Goal: Task Accomplishment & Management: Use online tool/utility

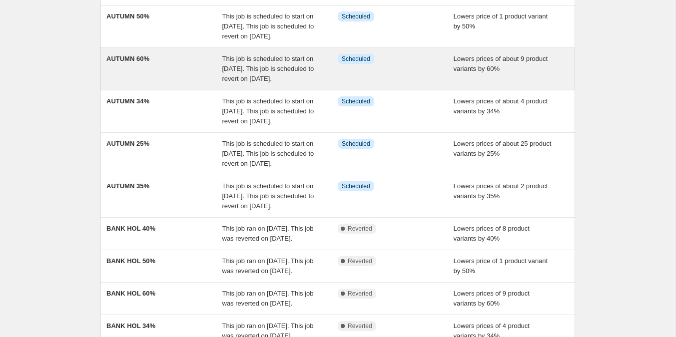
scroll to position [130, 0]
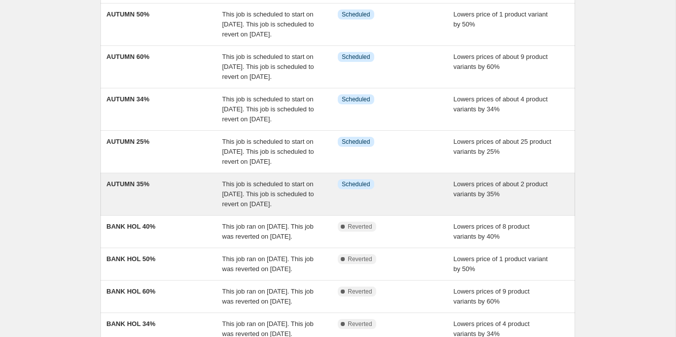
click at [341, 189] on span "Info Scheduled" at bounding box center [356, 184] width 36 height 10
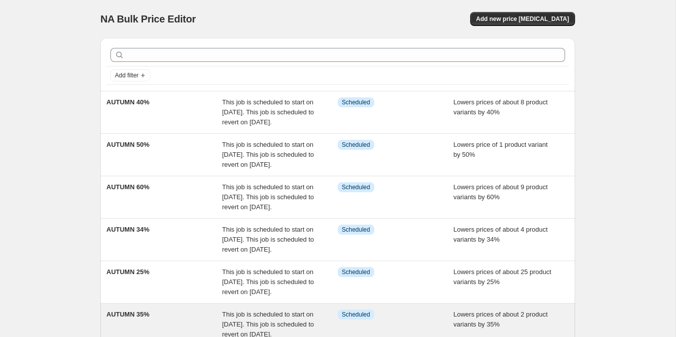
select select "percentage"
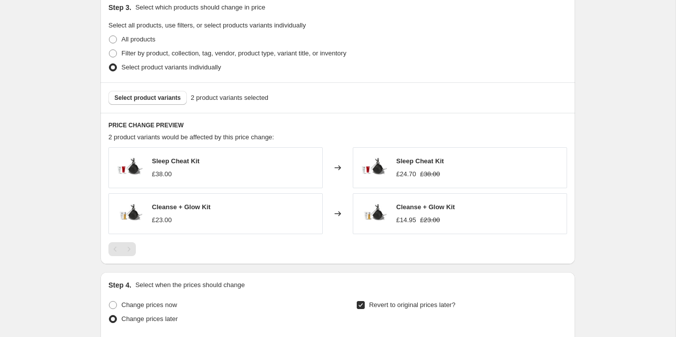
scroll to position [782, 0]
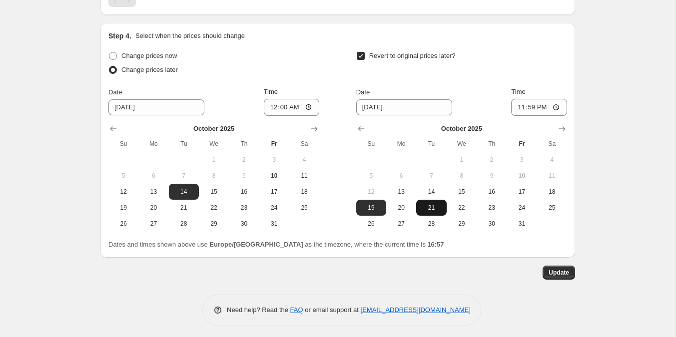
click at [433, 206] on span "21" at bounding box center [431, 208] width 22 height 8
type input "[DATE]"
click at [550, 270] on span "Update" at bounding box center [558, 273] width 20 height 8
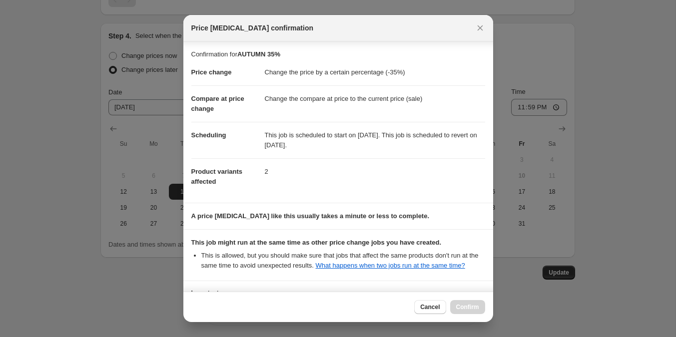
scroll to position [89, 0]
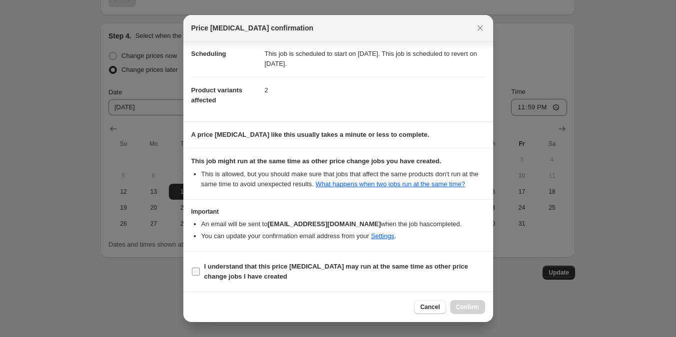
click at [305, 278] on span "I understand that this price [MEDICAL_DATA] may run at the same time as other p…" at bounding box center [344, 272] width 281 height 20
click at [200, 276] on input "I understand that this price [MEDICAL_DATA] may run at the same time as other p…" at bounding box center [196, 272] width 8 height 8
checkbox input "true"
click at [468, 304] on span "Confirm" at bounding box center [467, 307] width 23 height 8
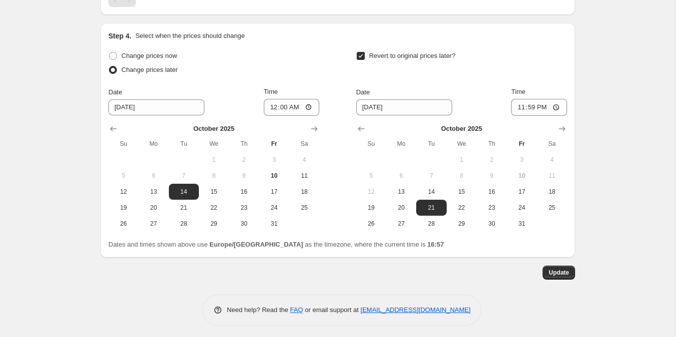
scroll to position [0, 0]
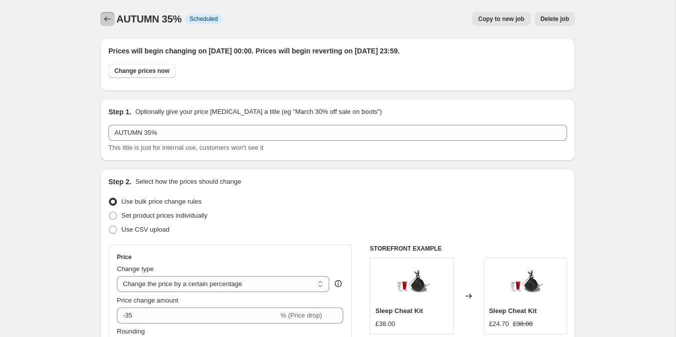
click at [105, 19] on icon "Price change jobs" at bounding box center [107, 18] width 6 height 5
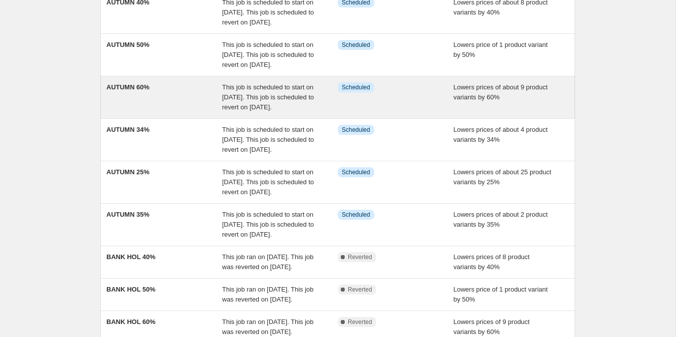
scroll to position [106, 0]
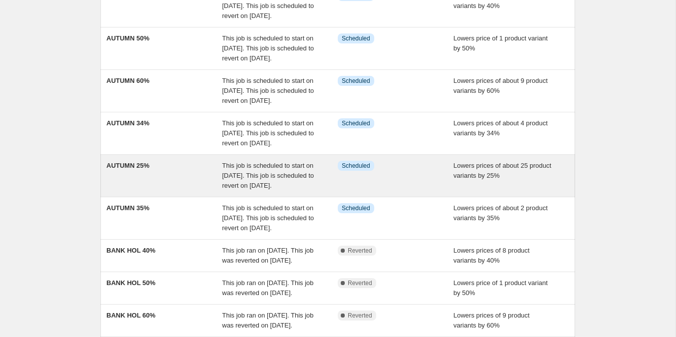
click at [254, 191] on div "This job is scheduled to start on [DATE]. This job is scheduled to revert on [D…" at bounding box center [280, 176] width 116 height 30
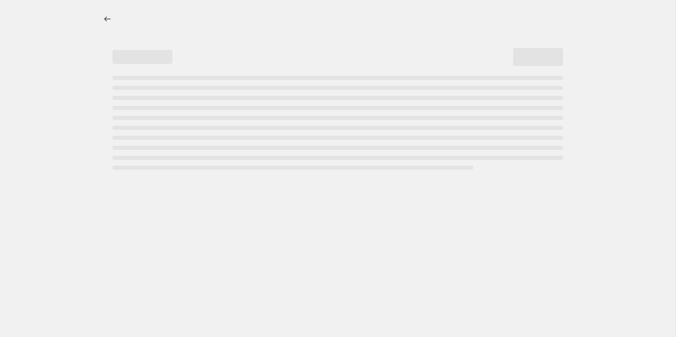
select select "percentage"
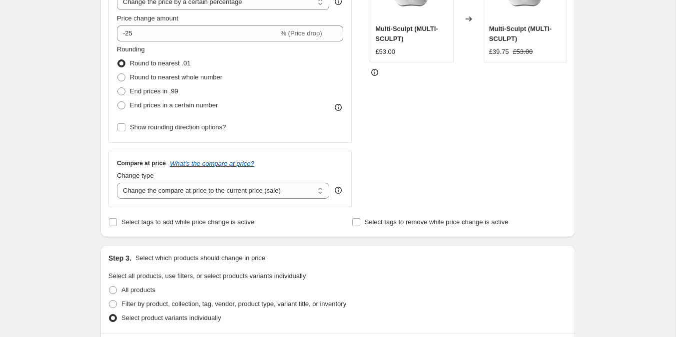
scroll to position [919, 0]
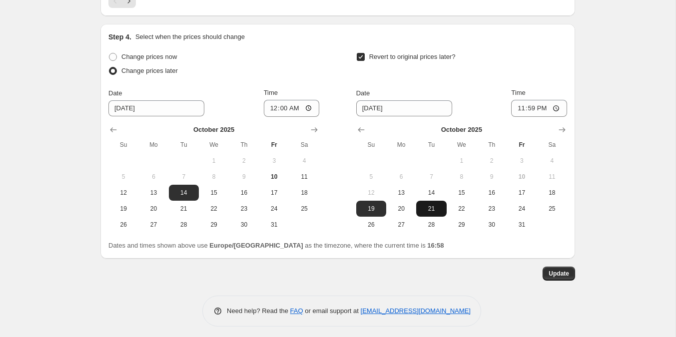
click at [427, 208] on span "21" at bounding box center [431, 209] width 22 height 8
type input "[DATE]"
click at [571, 269] on button "Update" at bounding box center [558, 274] width 32 height 14
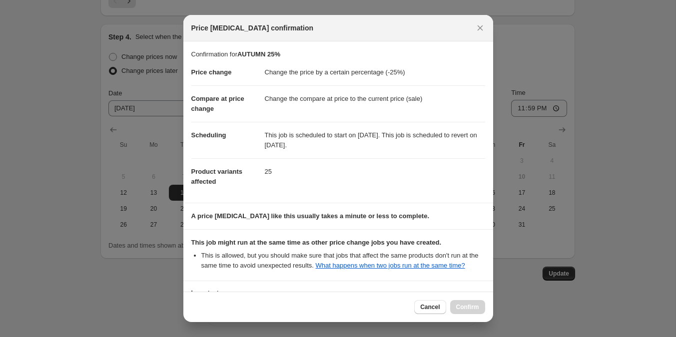
scroll to position [89, 0]
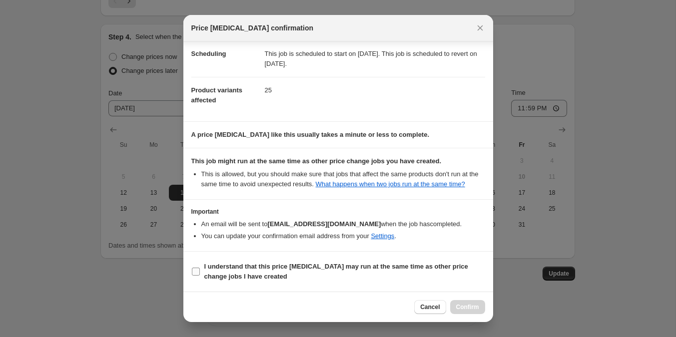
click at [242, 272] on span "I understand that this price [MEDICAL_DATA] may run at the same time as other p…" at bounding box center [344, 272] width 281 height 20
click at [200, 272] on input "I understand that this price [MEDICAL_DATA] may run at the same time as other p…" at bounding box center [196, 272] width 8 height 8
checkbox input "true"
click at [456, 308] on span "Confirm" at bounding box center [467, 307] width 23 height 8
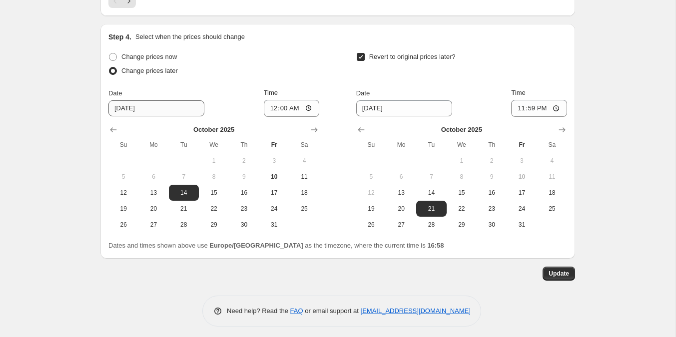
scroll to position [0, 0]
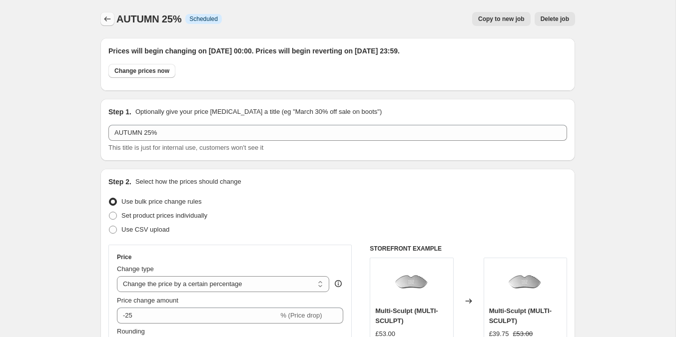
click at [106, 22] on icon "Price change jobs" at bounding box center [107, 19] width 10 height 10
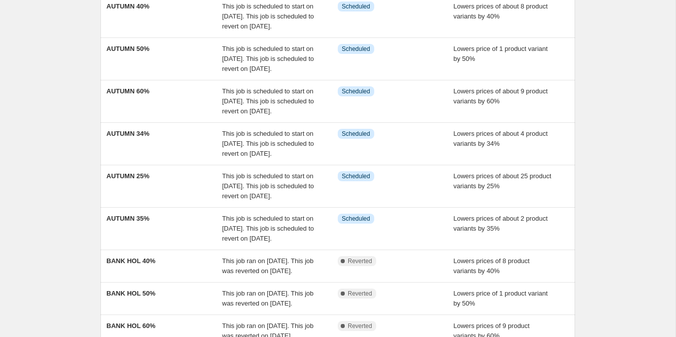
scroll to position [98, 0]
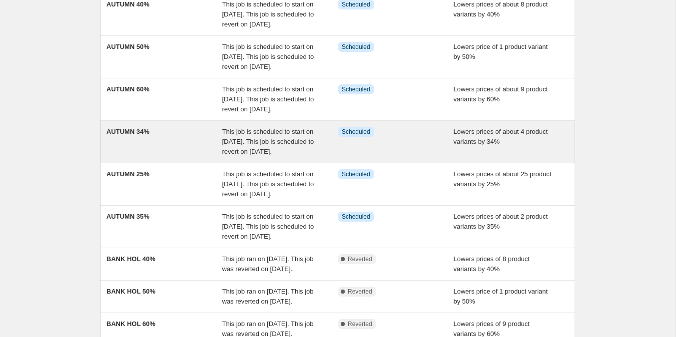
click at [185, 157] on div "AUTUMN 34%" at bounding box center [164, 142] width 116 height 30
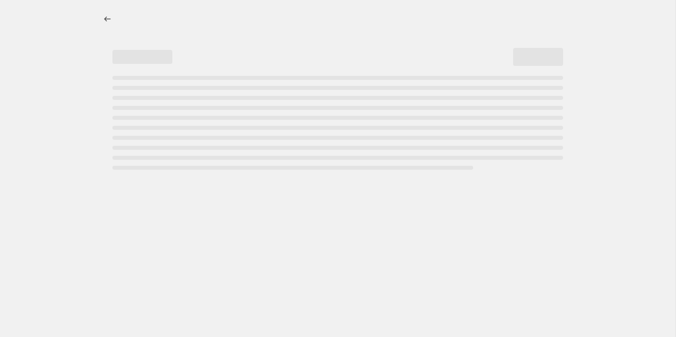
select select "percentage"
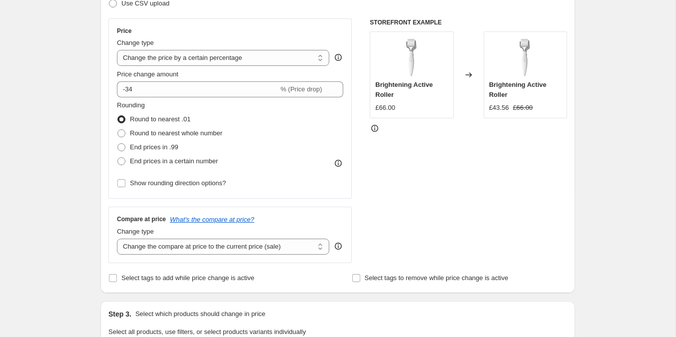
scroll to position [873, 0]
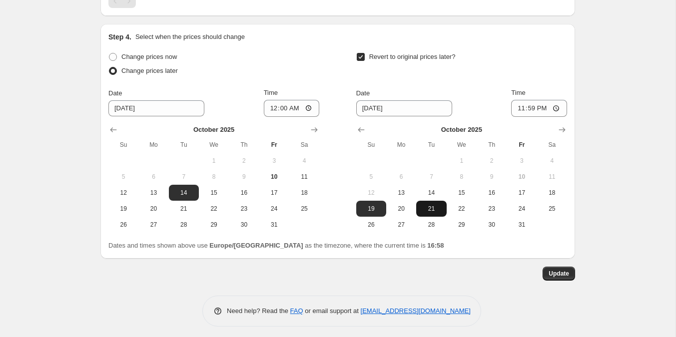
click at [441, 210] on button "21" at bounding box center [431, 209] width 30 height 16
type input "[DATE]"
click at [568, 270] on span "Update" at bounding box center [558, 274] width 20 height 8
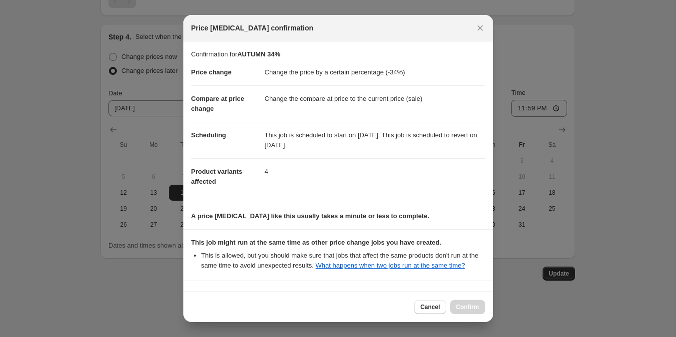
scroll to position [150, 0]
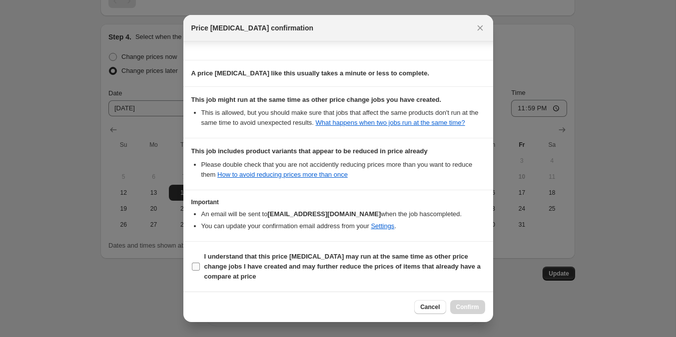
click at [298, 258] on b "I understand that this price [MEDICAL_DATA] may run at the same time as other p…" at bounding box center [342, 266] width 276 height 27
click at [200, 263] on input "I understand that this price [MEDICAL_DATA] may run at the same time as other p…" at bounding box center [196, 267] width 8 height 8
checkbox input "true"
click at [466, 308] on span "Confirm" at bounding box center [467, 307] width 23 height 8
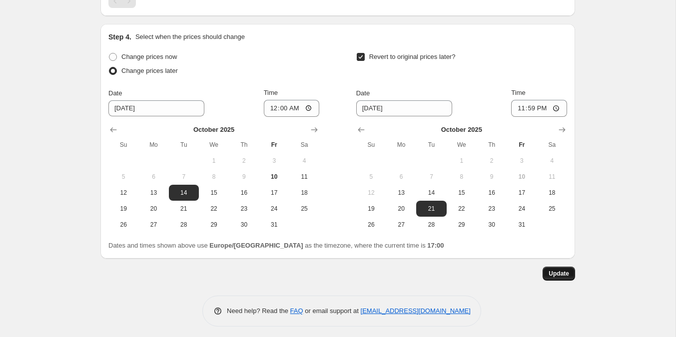
click at [555, 272] on span "Update" at bounding box center [558, 274] width 20 height 8
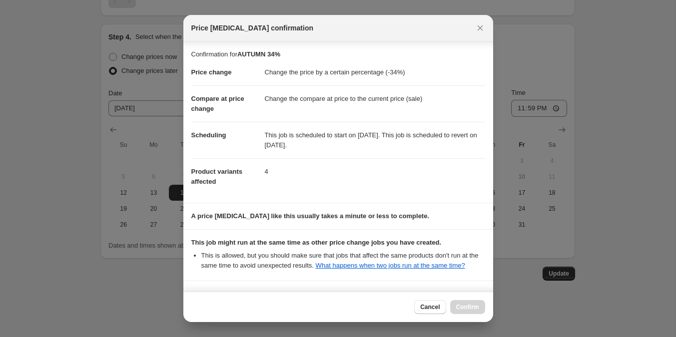
scroll to position [150, 0]
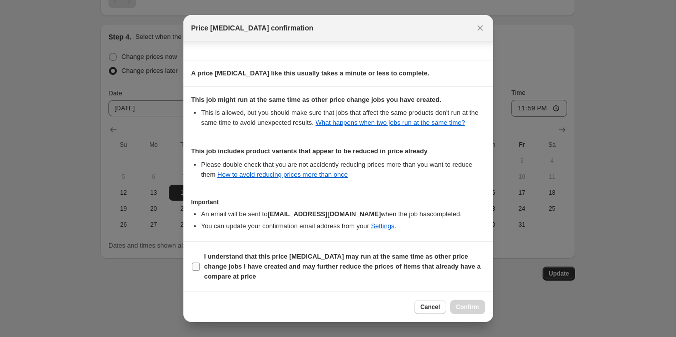
click at [287, 268] on b "I understand that this price [MEDICAL_DATA] may run at the same time as other p…" at bounding box center [342, 266] width 276 height 27
click at [200, 268] on input "I understand that this price [MEDICAL_DATA] may run at the same time as other p…" at bounding box center [196, 267] width 8 height 8
checkbox input "true"
click at [472, 308] on span "Confirm" at bounding box center [467, 307] width 23 height 8
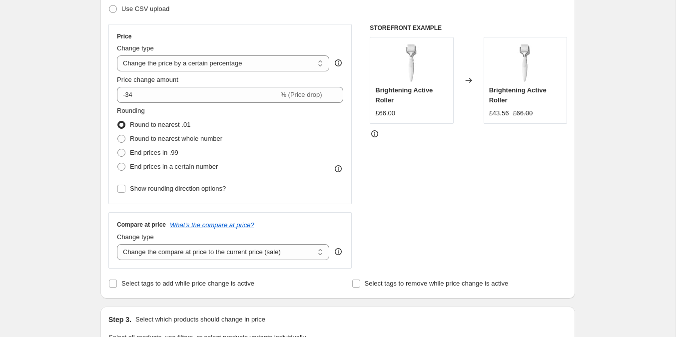
scroll to position [0, 0]
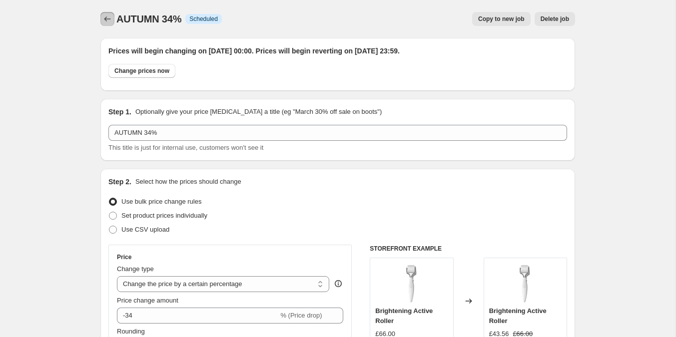
click at [107, 14] on icon "Price change jobs" at bounding box center [107, 19] width 10 height 10
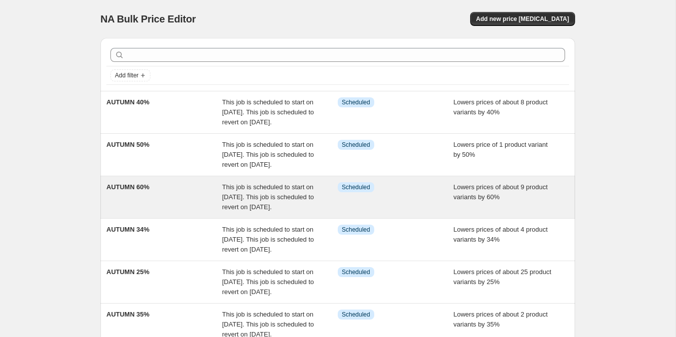
click at [183, 212] on div "AUTUMN 60%" at bounding box center [164, 197] width 116 height 30
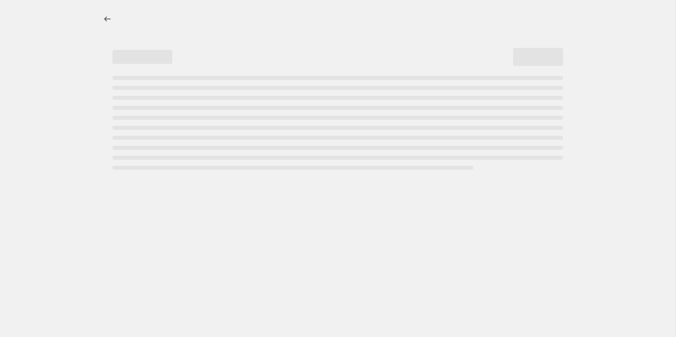
select select "percentage"
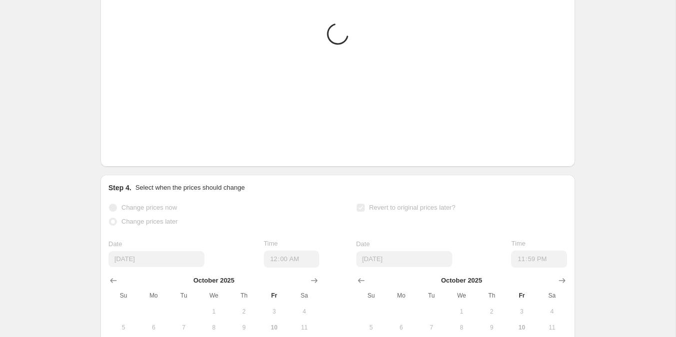
scroll to position [919, 0]
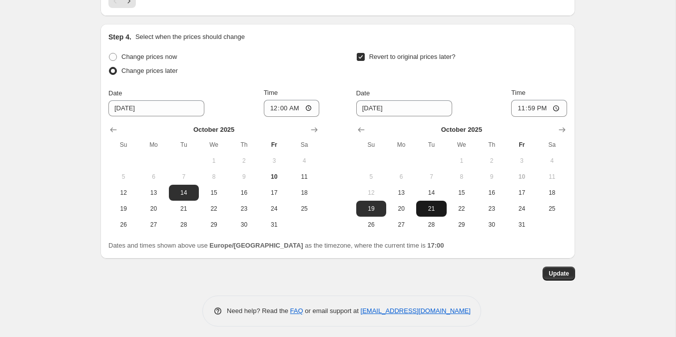
click at [432, 206] on span "21" at bounding box center [431, 209] width 22 height 8
type input "[DATE]"
click at [560, 267] on button "Update" at bounding box center [558, 274] width 32 height 14
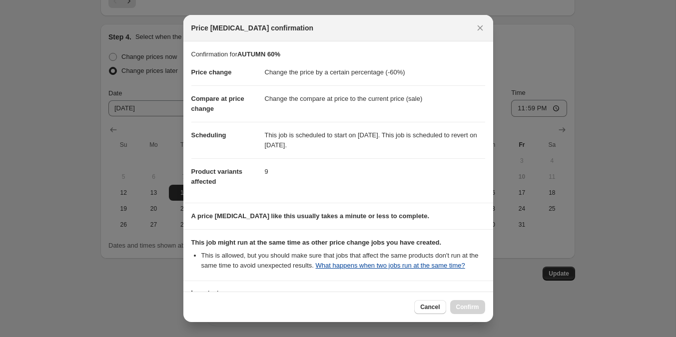
scroll to position [89, 0]
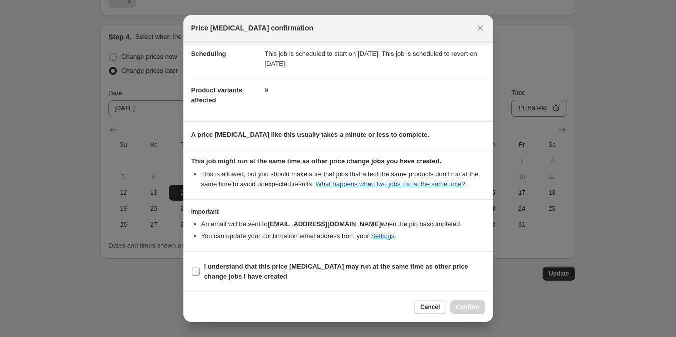
click at [347, 273] on span "I understand that this price [MEDICAL_DATA] may run at the same time as other p…" at bounding box center [344, 272] width 281 height 20
click at [200, 273] on input "I understand that this price [MEDICAL_DATA] may run at the same time as other p…" at bounding box center [196, 272] width 8 height 8
checkbox input "true"
click at [472, 304] on span "Confirm" at bounding box center [467, 307] width 23 height 8
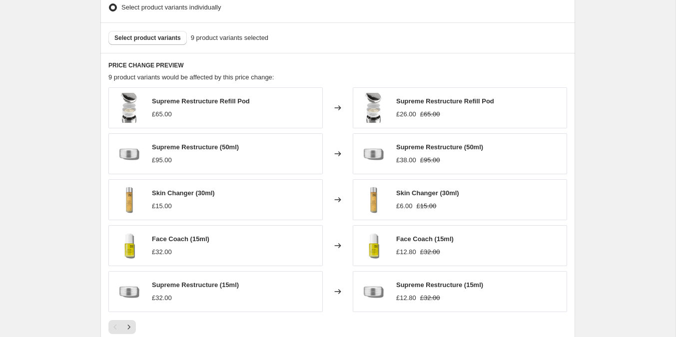
scroll to position [0, 0]
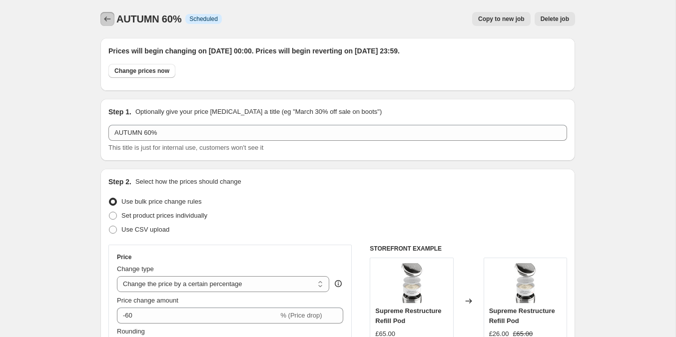
click at [106, 16] on icon "Price change jobs" at bounding box center [107, 19] width 10 height 10
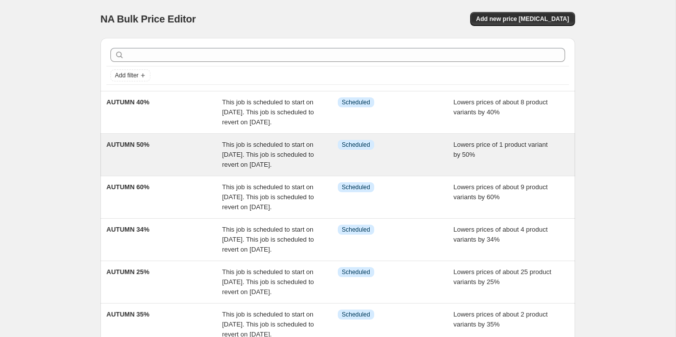
click at [180, 167] on div "AUTUMN 50%" at bounding box center [164, 155] width 116 height 30
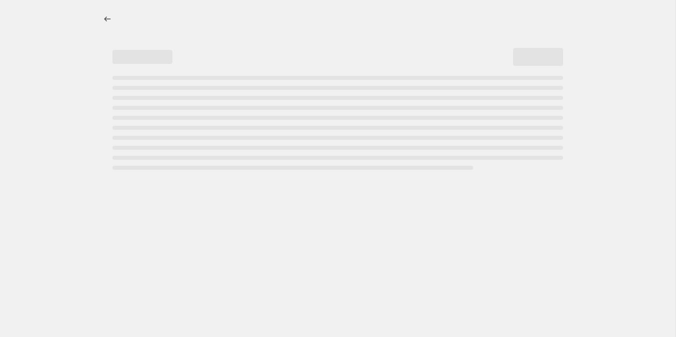
select select "percentage"
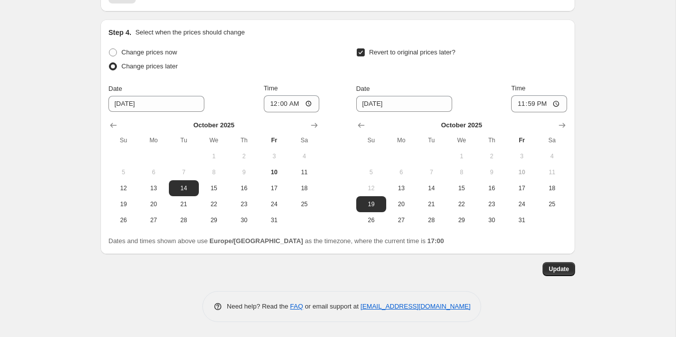
scroll to position [737, 0]
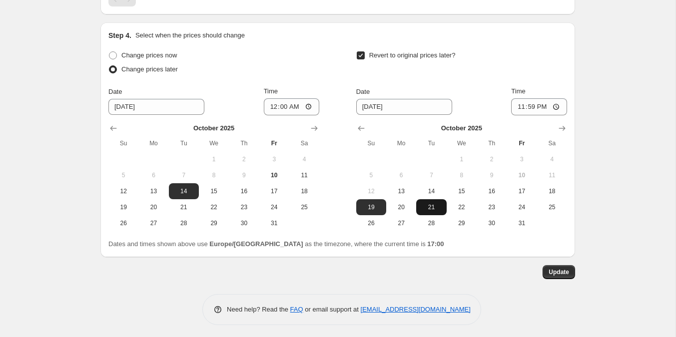
click at [436, 204] on span "21" at bounding box center [431, 207] width 22 height 8
type input "[DATE]"
click at [567, 269] on span "Update" at bounding box center [558, 272] width 20 height 8
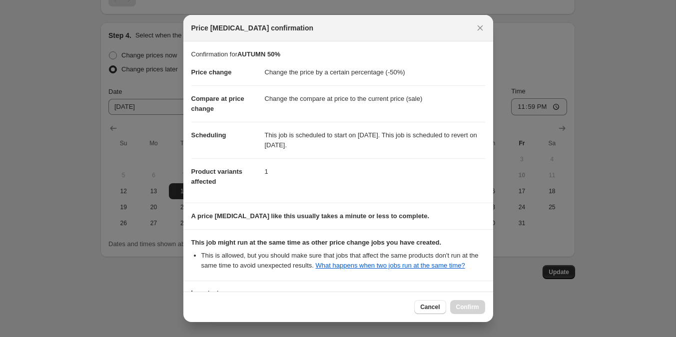
scroll to position [89, 0]
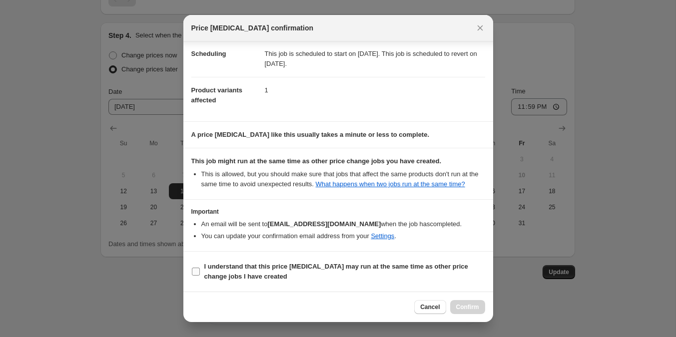
click at [212, 276] on b "I understand that this price [MEDICAL_DATA] may run at the same time as other p…" at bounding box center [336, 271] width 264 height 17
click at [200, 276] on input "I understand that this price [MEDICAL_DATA] may run at the same time as other p…" at bounding box center [196, 272] width 8 height 8
checkbox input "true"
click at [458, 308] on span "Confirm" at bounding box center [467, 307] width 23 height 8
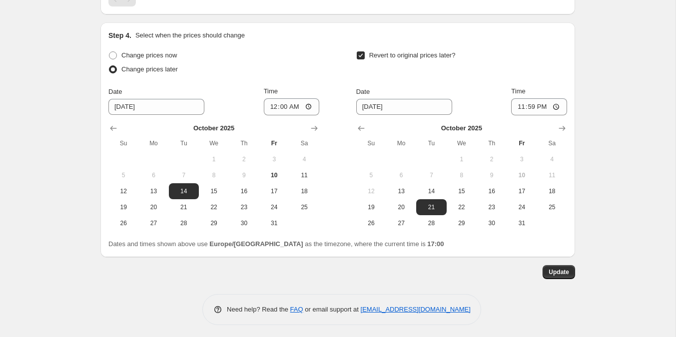
scroll to position [0, 0]
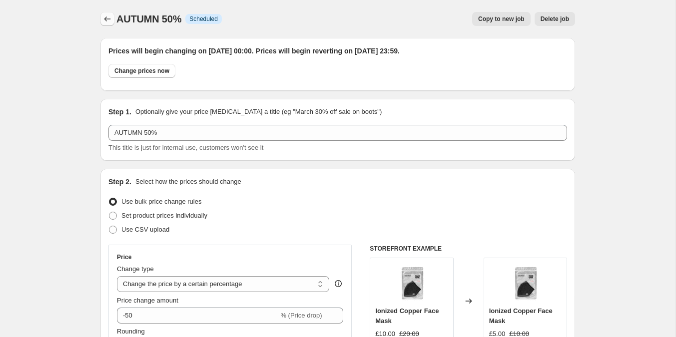
click at [107, 14] on icon "Price change jobs" at bounding box center [107, 19] width 10 height 10
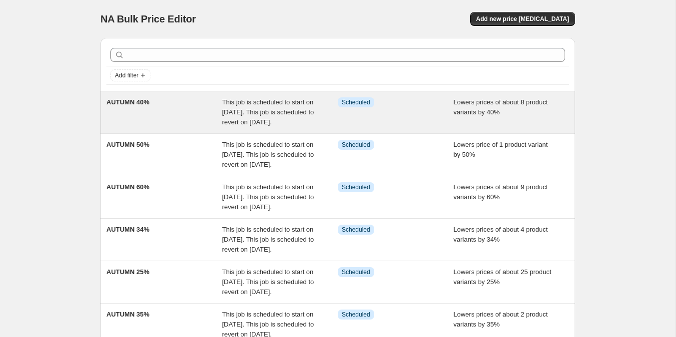
click at [191, 127] on div "AUTUMN 40%" at bounding box center [164, 112] width 116 height 30
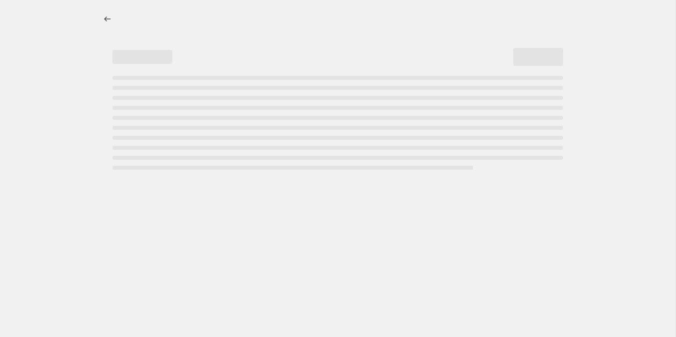
select select "percentage"
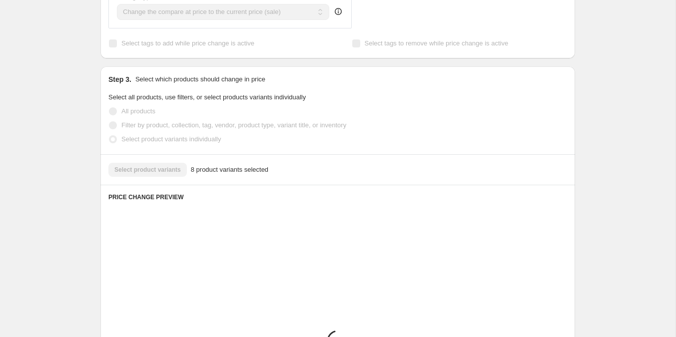
scroll to position [919, 0]
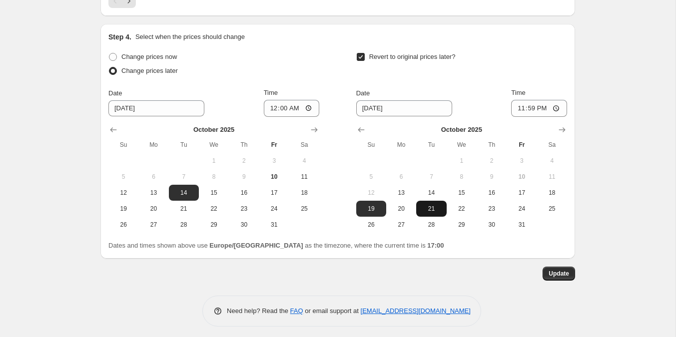
click at [433, 207] on span "21" at bounding box center [431, 209] width 22 height 8
type input "[DATE]"
click at [555, 270] on span "Update" at bounding box center [558, 274] width 20 height 8
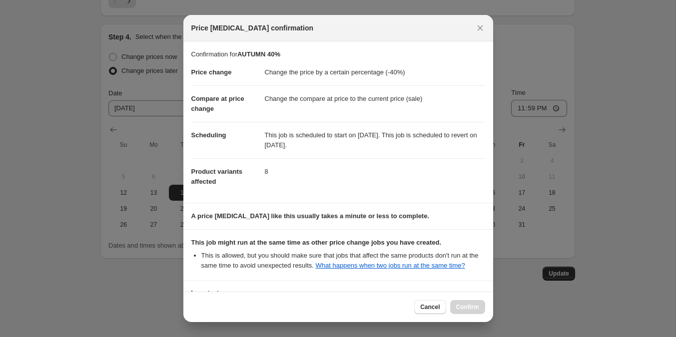
scroll to position [89, 0]
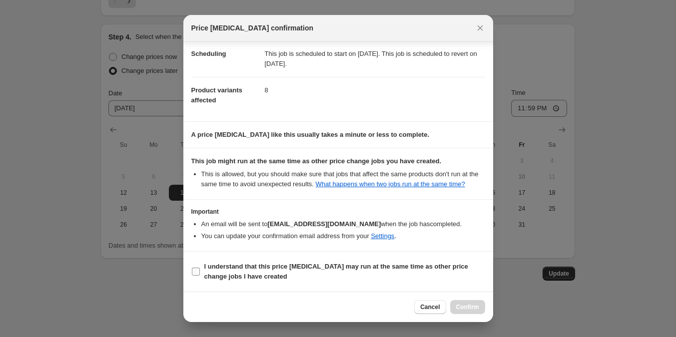
click at [290, 269] on b "I understand that this price [MEDICAL_DATA] may run at the same time as other p…" at bounding box center [336, 271] width 264 height 17
click at [200, 269] on input "I understand that this price [MEDICAL_DATA] may run at the same time as other p…" at bounding box center [196, 272] width 8 height 8
checkbox input "true"
click at [472, 307] on span "Confirm" at bounding box center [467, 307] width 23 height 8
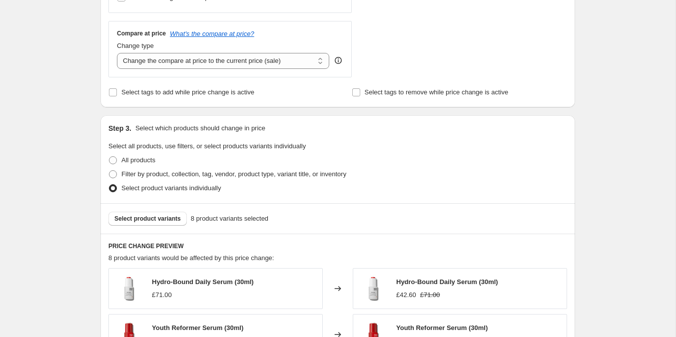
scroll to position [0, 0]
